Goal: Task Accomplishment & Management: Use online tool/utility

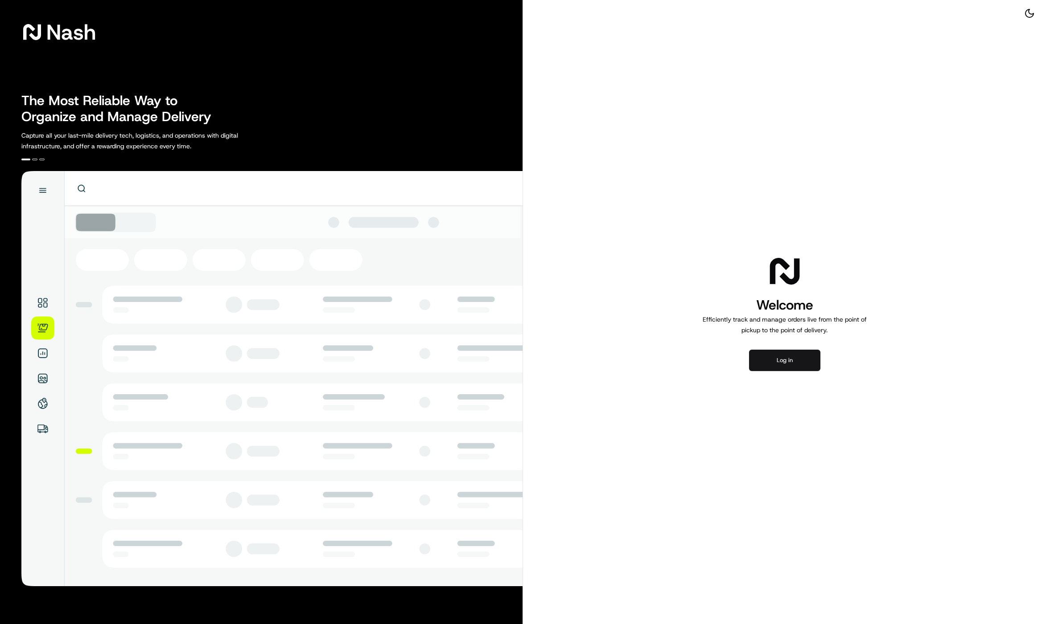
click at [805, 354] on button "Log in" at bounding box center [784, 360] width 71 height 21
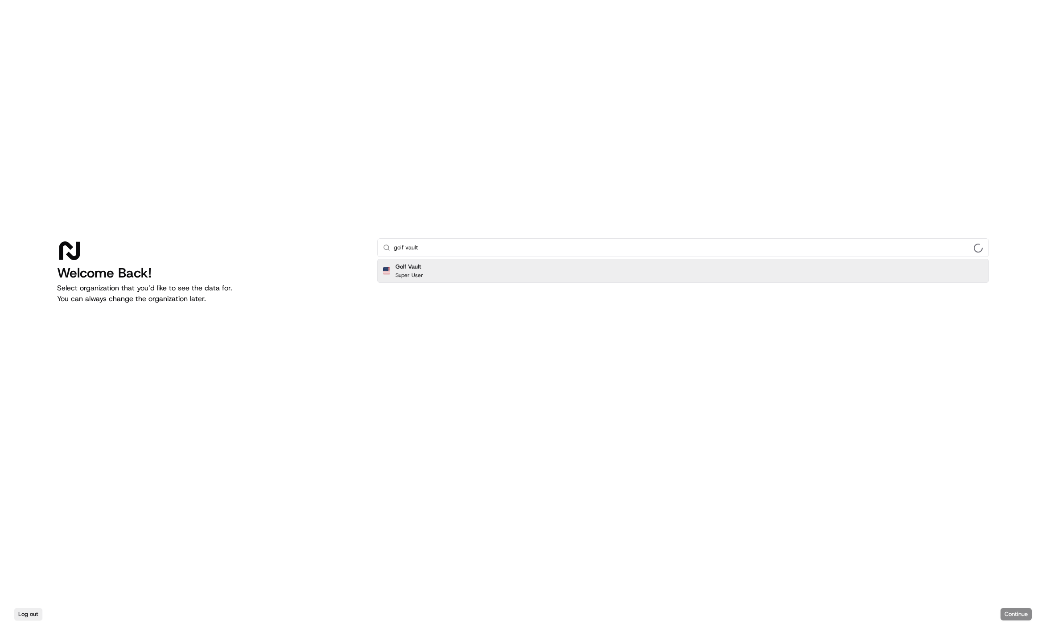
type input "golf vault"
drag, startPoint x: 582, startPoint y: 280, endPoint x: 579, endPoint y: 276, distance: 4.7
click at [582, 279] on div "Golf Vault Super User" at bounding box center [683, 271] width 612 height 24
click at [571, 273] on div "Golf Vault Super User" at bounding box center [683, 271] width 612 height 24
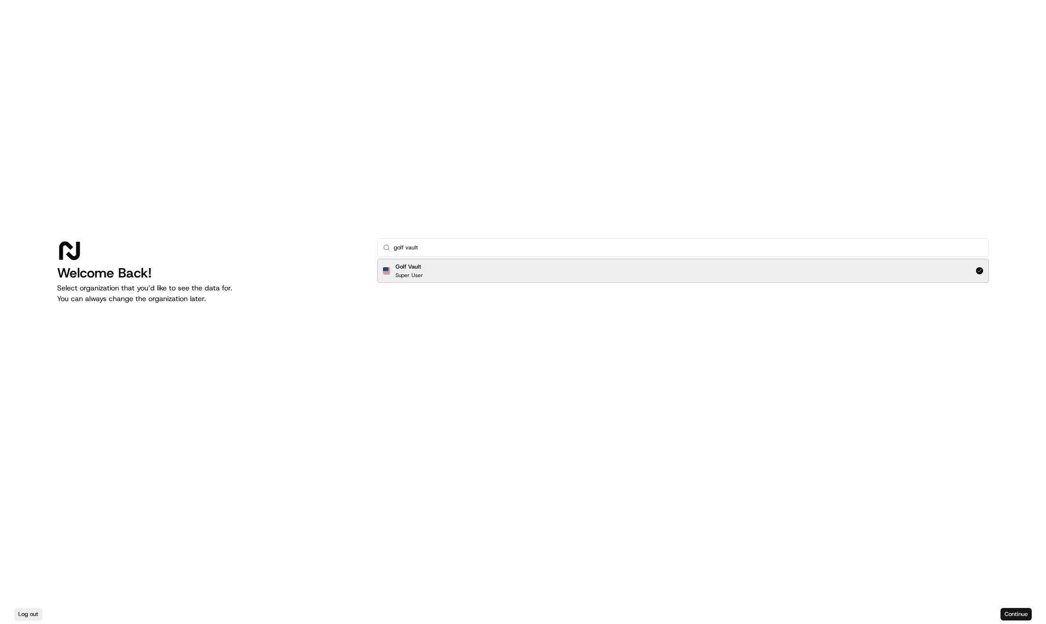
click at [1017, 619] on button "Continue" at bounding box center [1015, 614] width 31 height 12
